Goal: Task Accomplishment & Management: Use online tool/utility

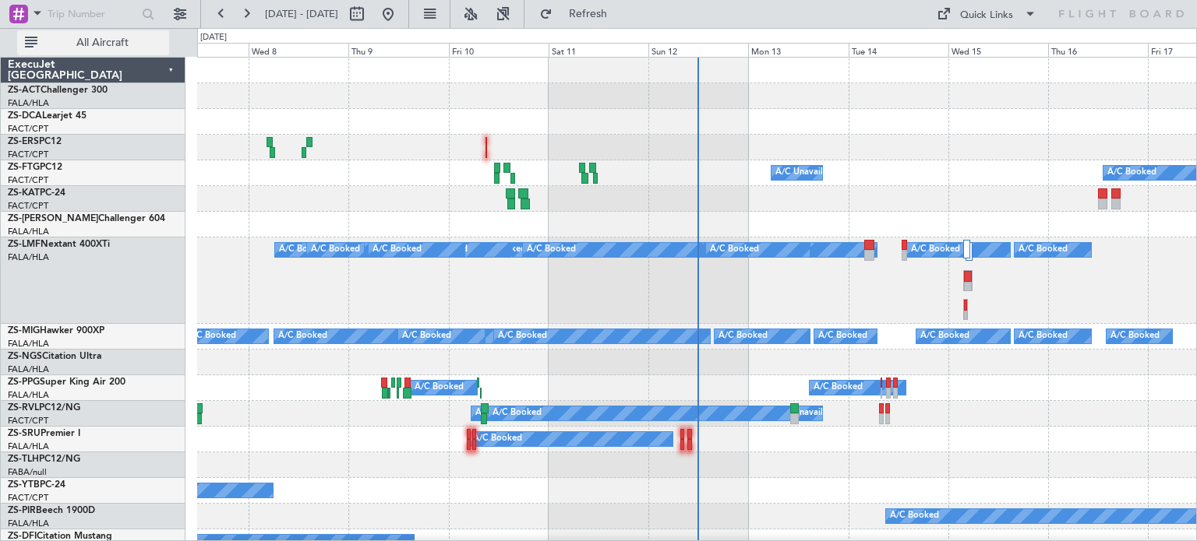
click at [108, 48] on span "All Aircraft" at bounding box center [103, 42] width 124 height 11
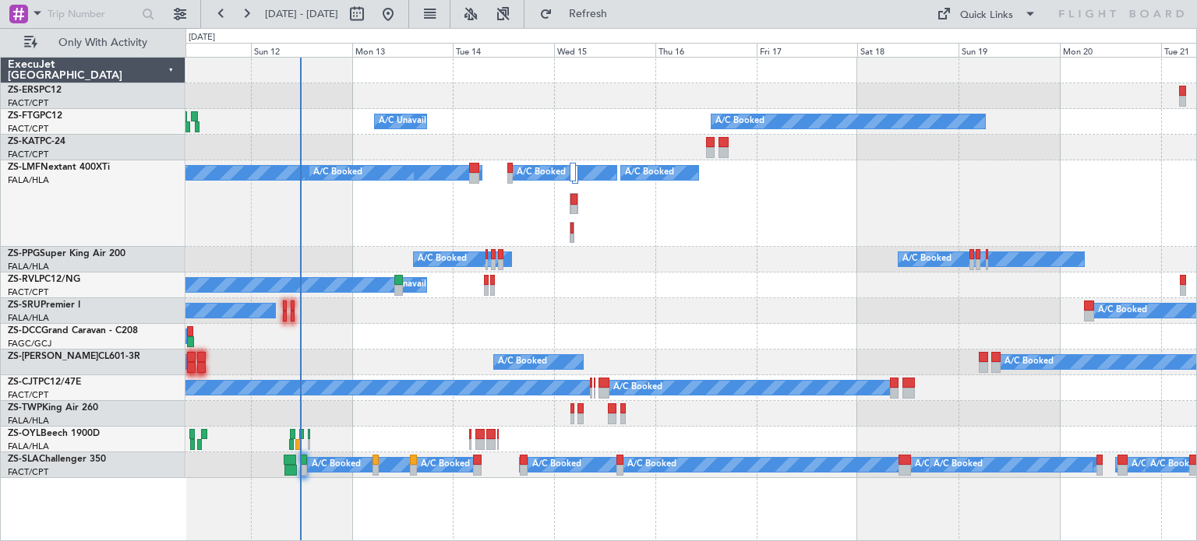
click at [672, 295] on div "A/C Booked A/C Unavailable A/C Booked A/C Booked A/C Booked A/C Booked A/C Book…" at bounding box center [690, 268] width 1011 height 421
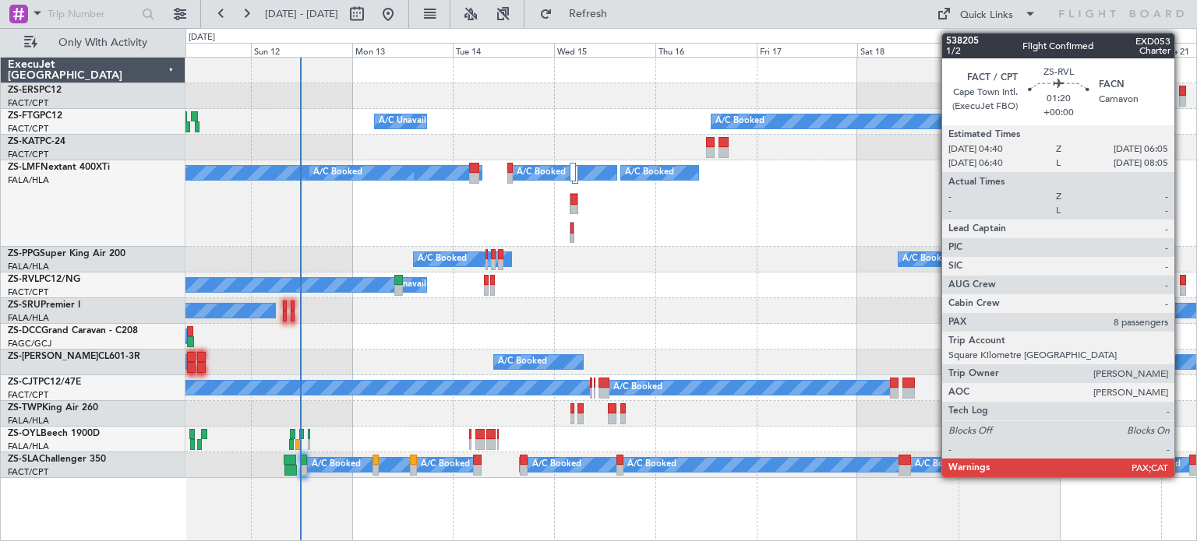
click at [1181, 287] on div at bounding box center [1183, 290] width 6 height 11
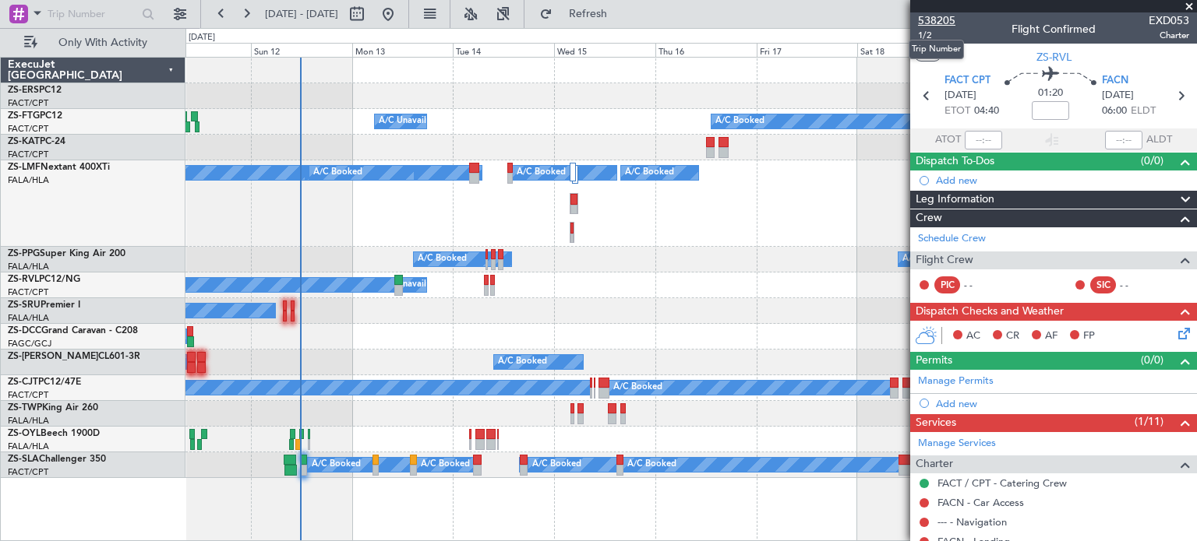
click at [944, 18] on span "538205" at bounding box center [936, 20] width 37 height 16
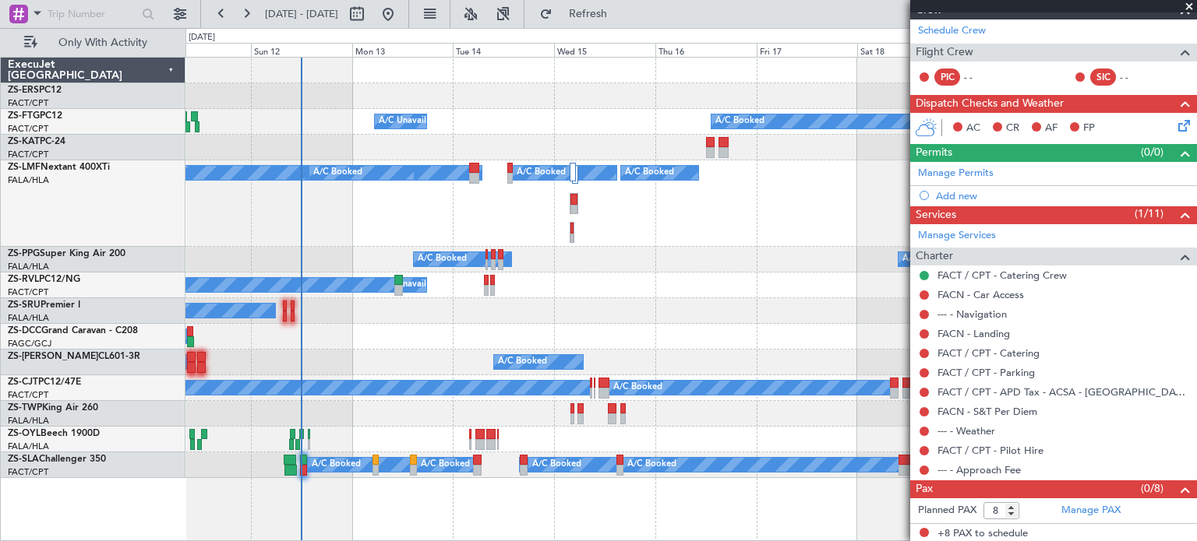
click at [1193, 6] on span at bounding box center [1189, 7] width 16 height 14
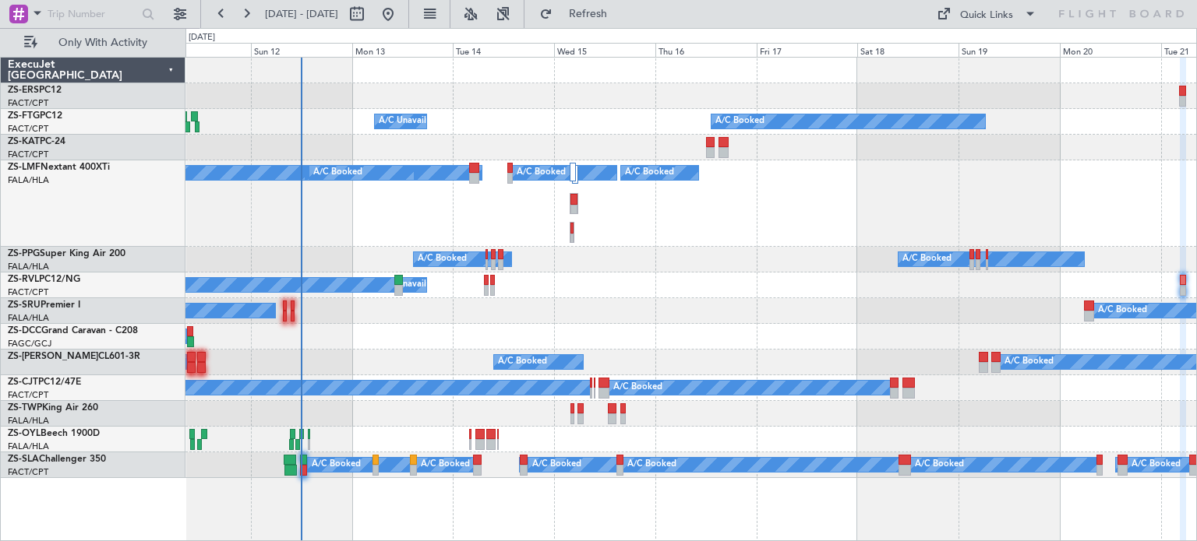
type input "0"
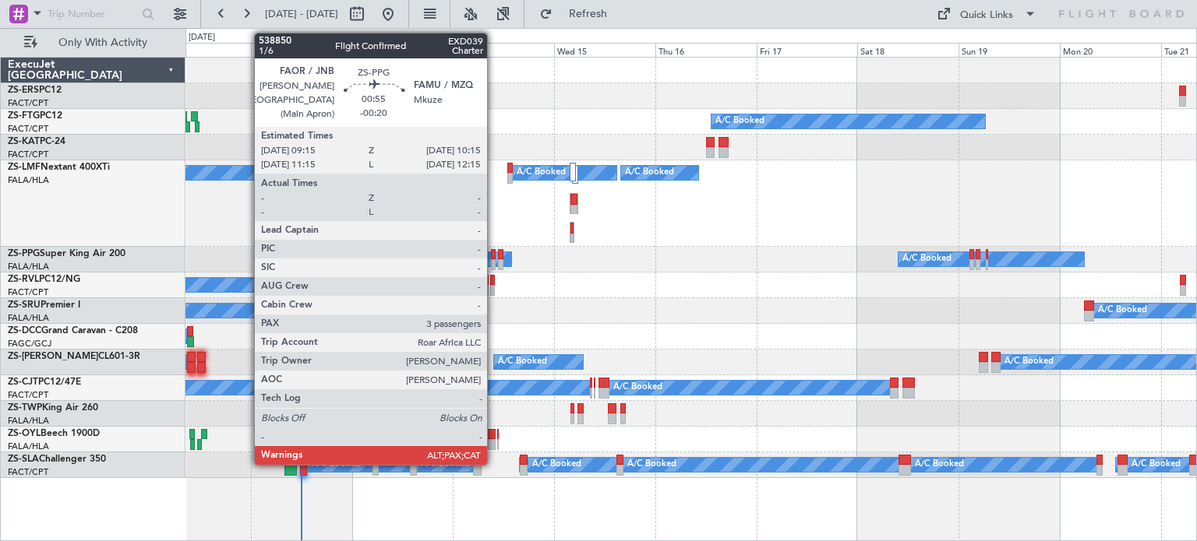
click at [494, 262] on div at bounding box center [493, 264] width 5 height 11
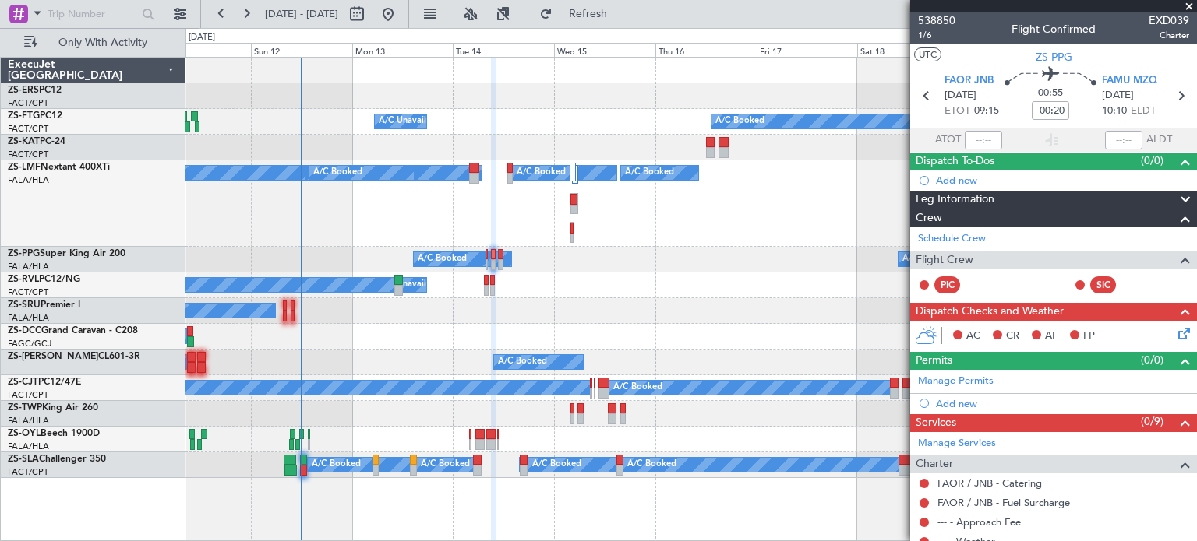
click at [1189, 7] on span at bounding box center [1189, 7] width 16 height 14
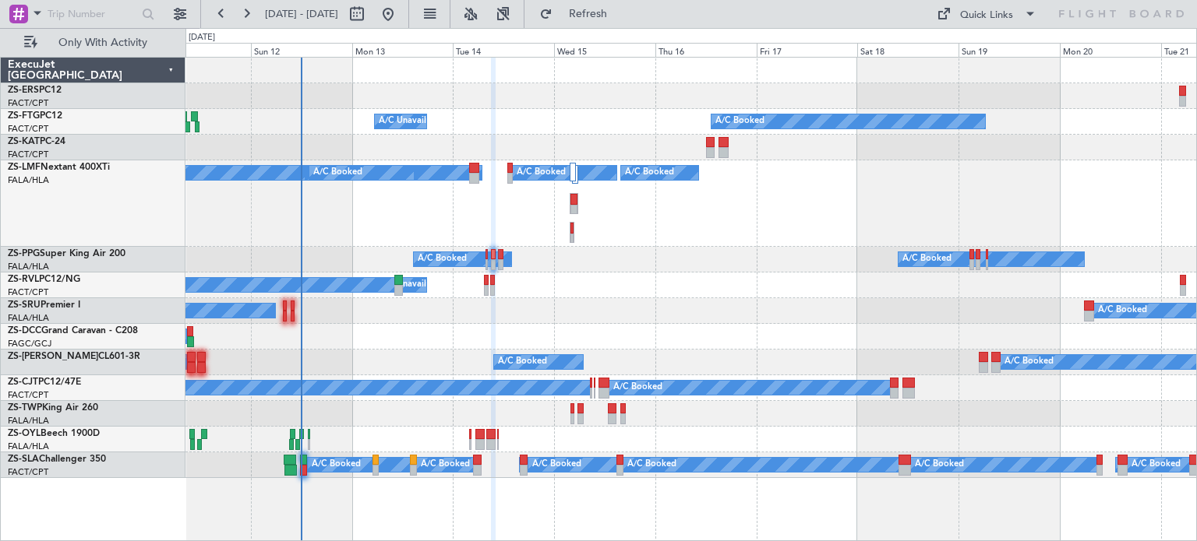
type input "0"
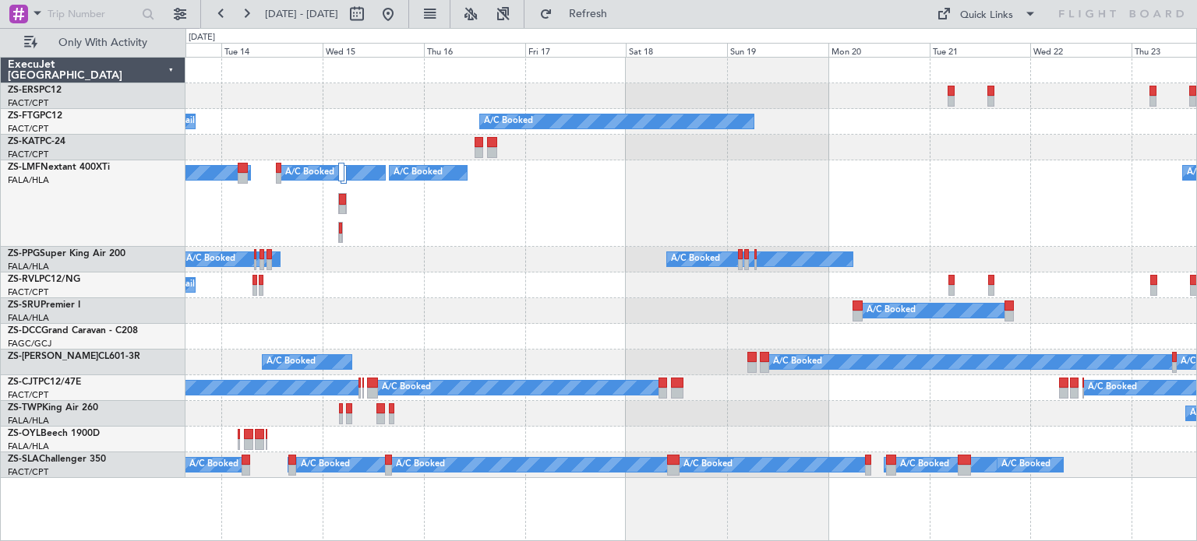
click at [929, 517] on div "A/C Booked A/C Unavailable A/C Booked A/C Booked A/C Booked A/C Booked A/C Book…" at bounding box center [690, 299] width 1011 height 485
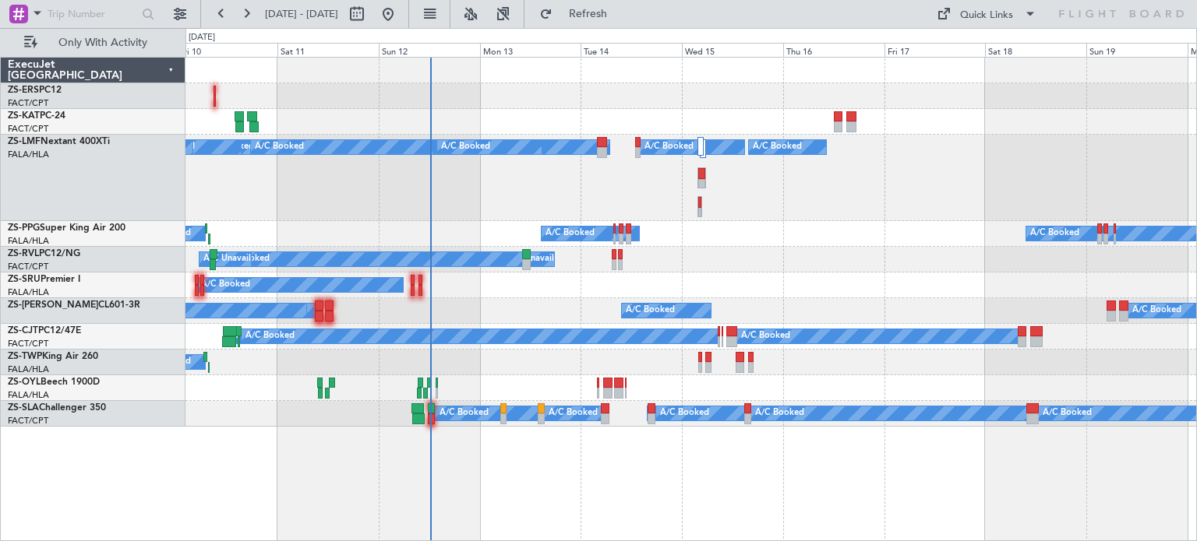
click at [802, 289] on div "A/C Booked A/C Booked A/C Booked A/C Booked" at bounding box center [690, 286] width 1011 height 26
